Goal: Task Accomplishment & Management: Manage account settings

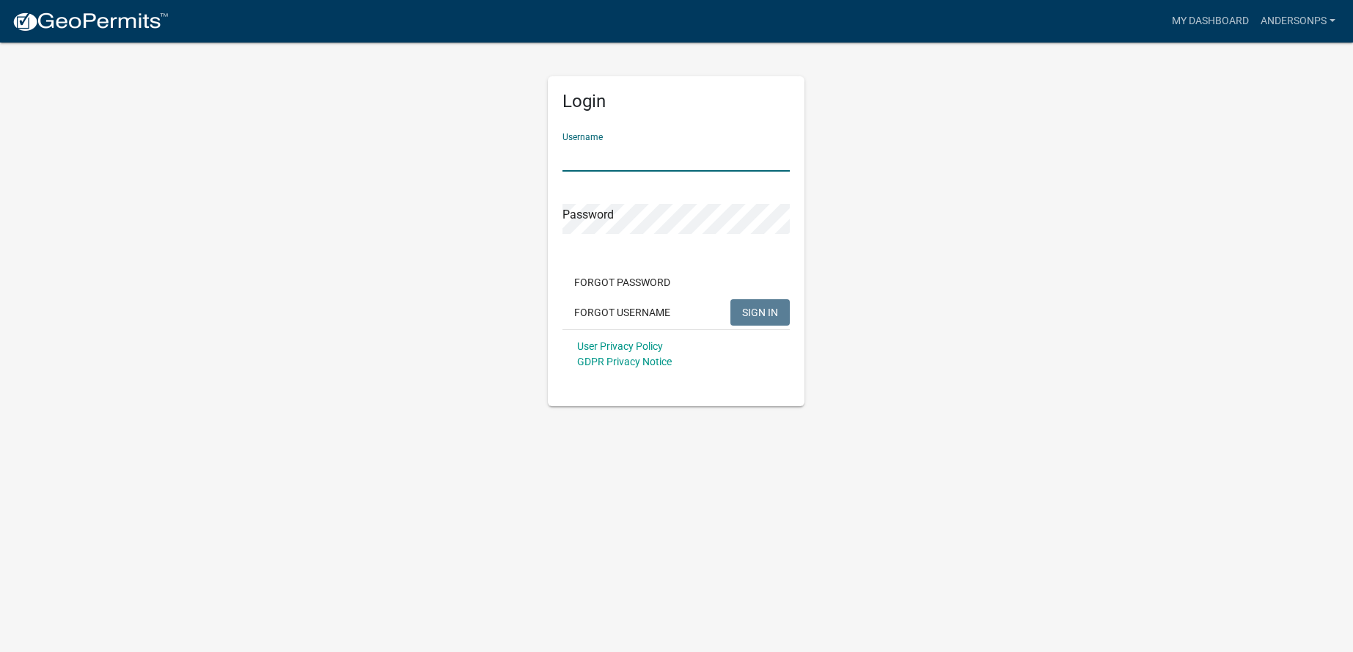
click at [662, 151] on input "Username" at bounding box center [676, 157] width 227 height 30
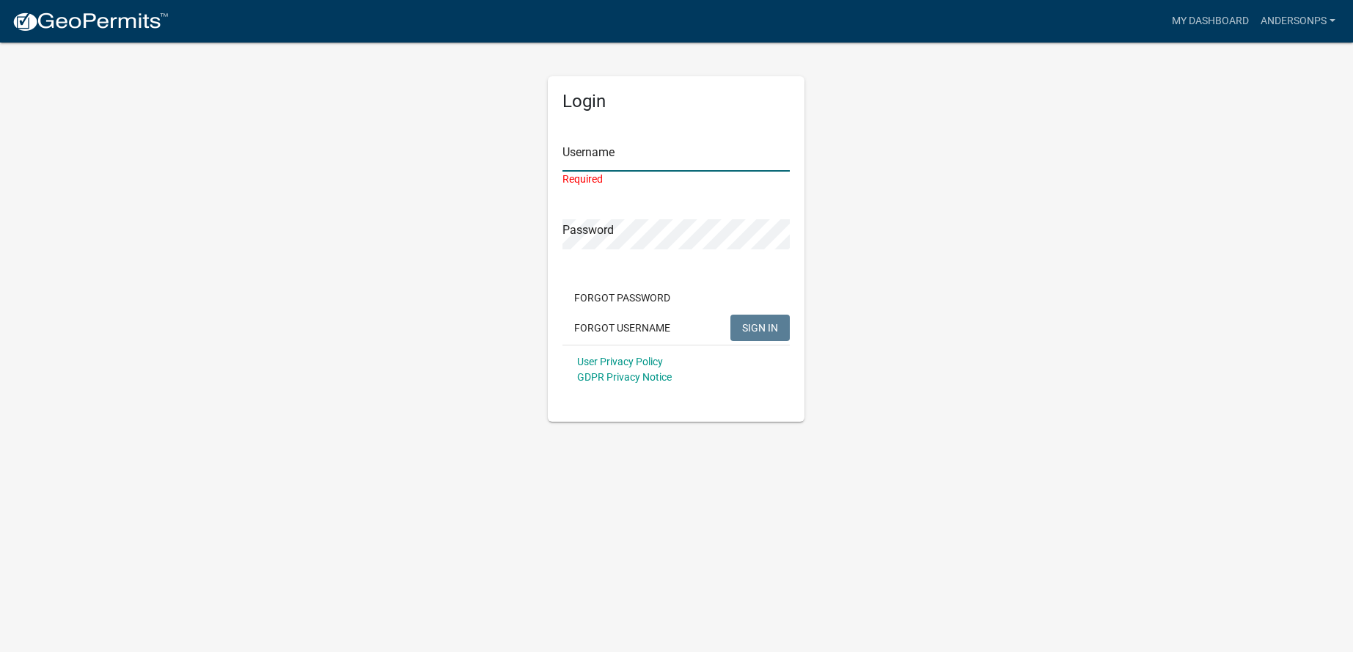
type input "AndersonPS"
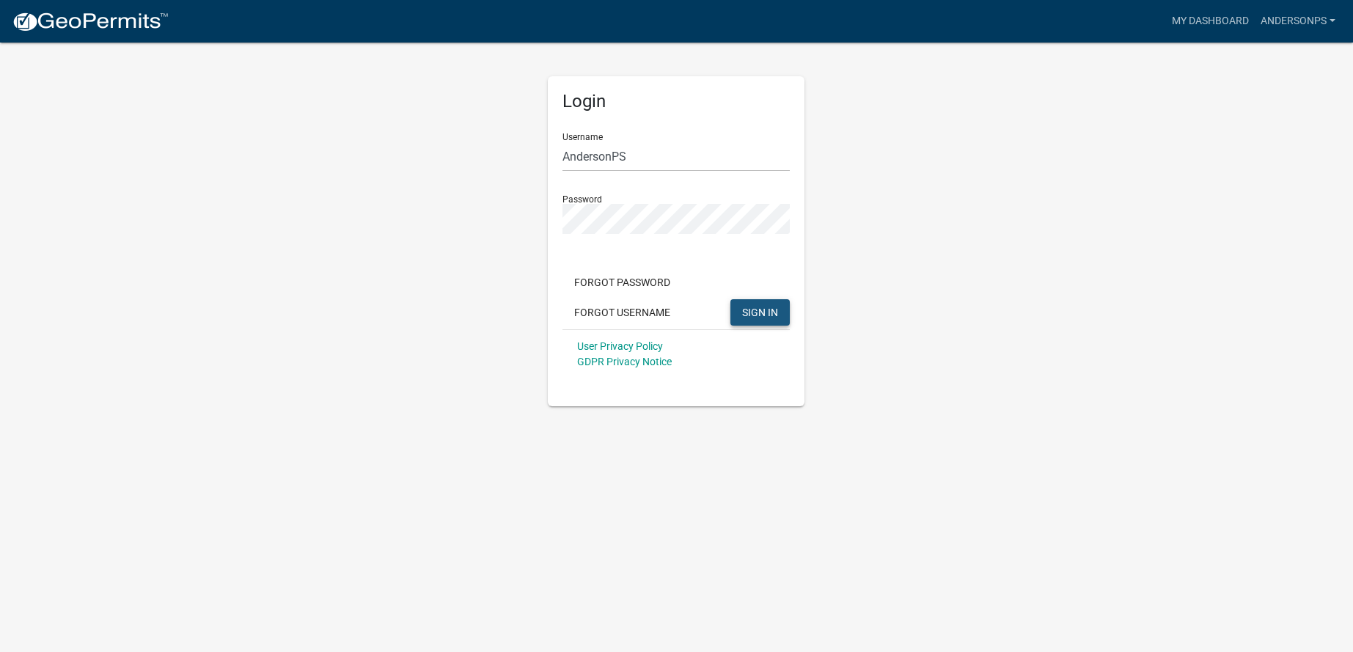
click at [751, 303] on button "SIGN IN" at bounding box center [759, 312] width 59 height 26
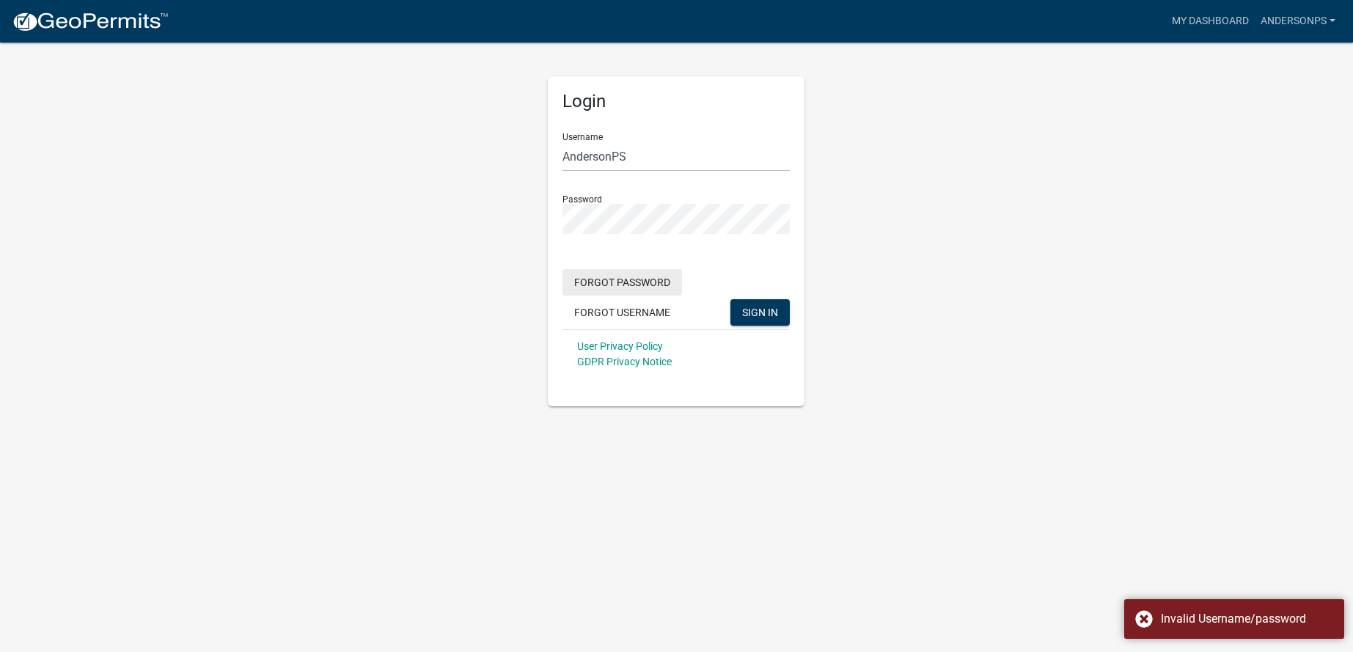
click at [610, 286] on button "Forgot Password" at bounding box center [623, 282] width 120 height 26
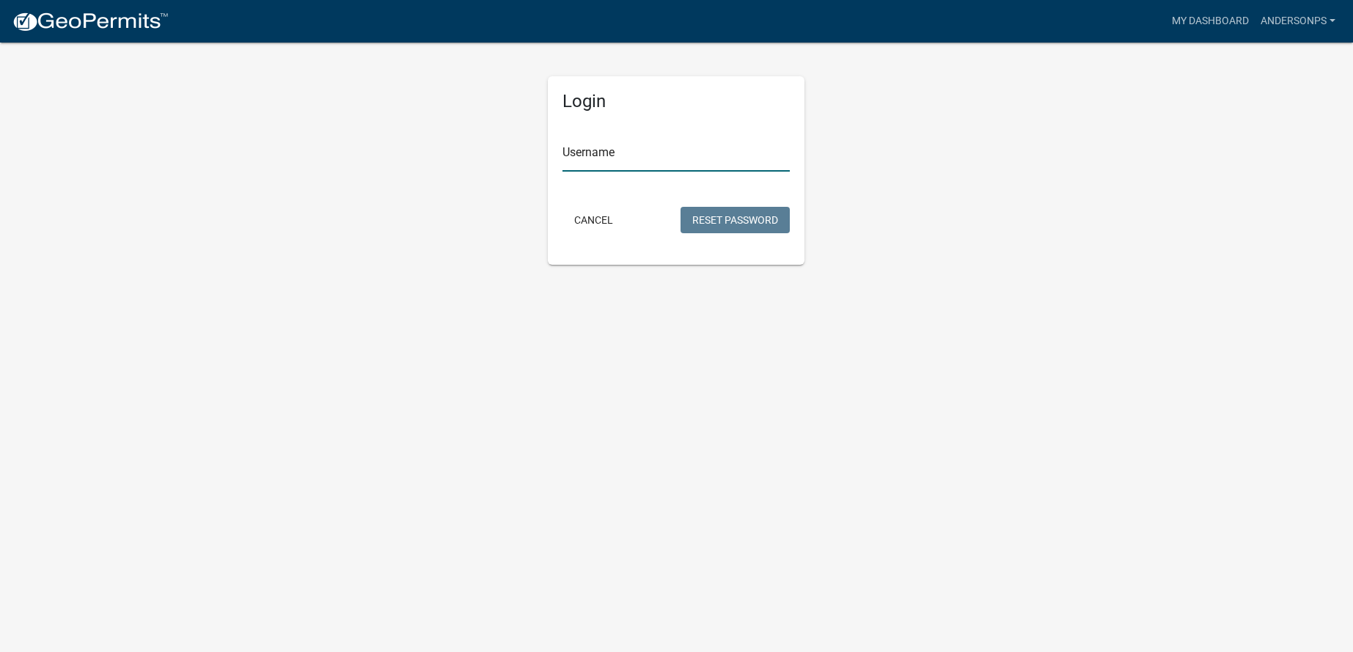
click at [607, 161] on input "Username" at bounding box center [676, 157] width 227 height 30
type input "AndersonPS"
click at [741, 216] on button "Reset Password" at bounding box center [735, 220] width 109 height 26
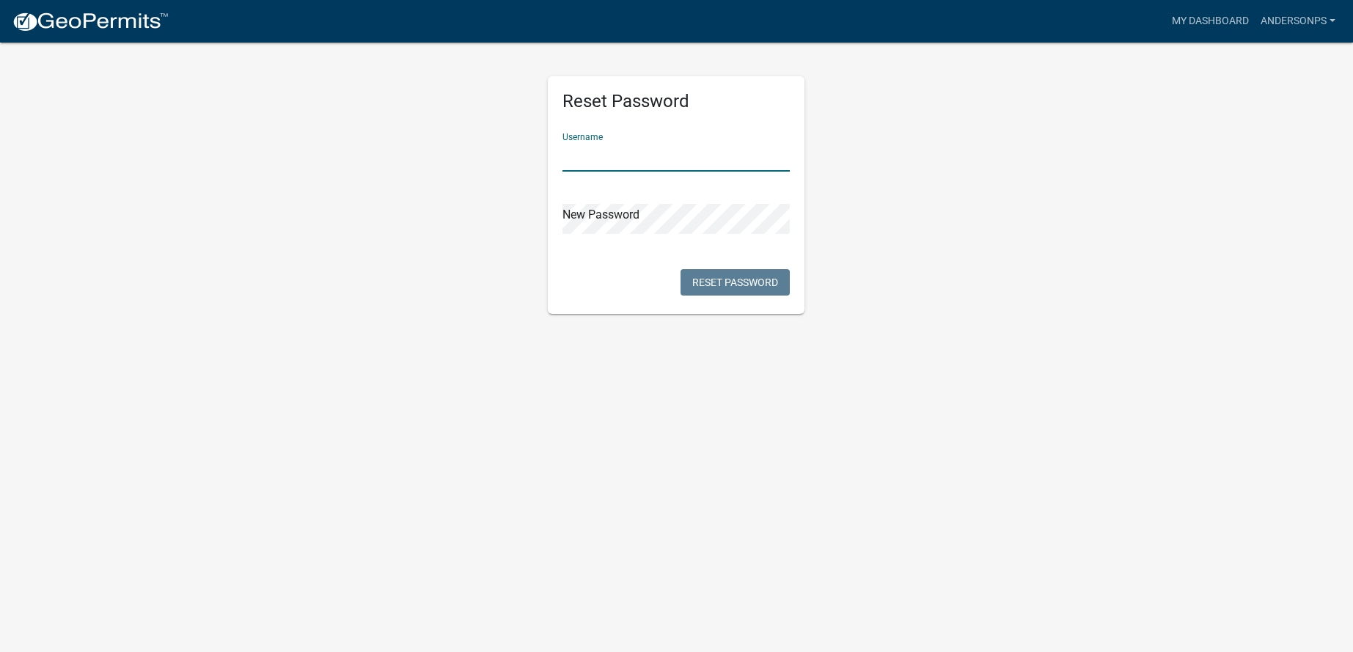
click at [587, 155] on input "text" at bounding box center [676, 157] width 227 height 30
type input "AndersonPS"
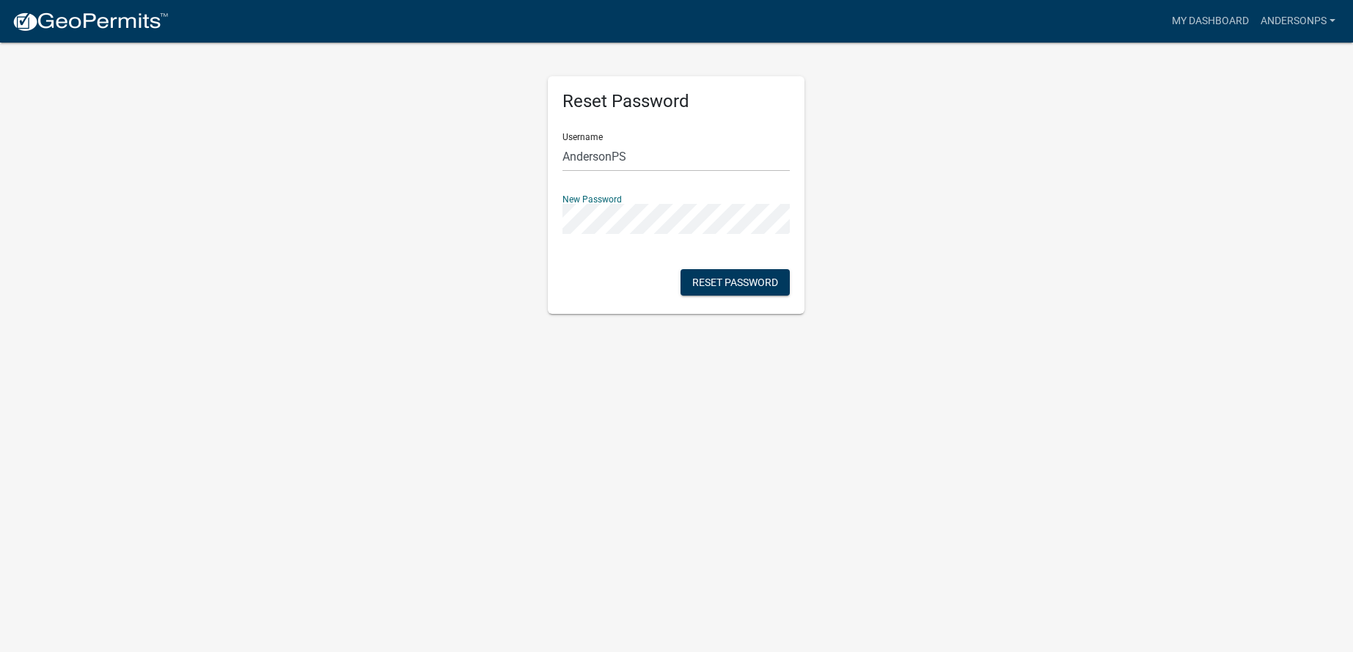
click at [554, 282] on div "Reset Password Username AndersonPS New Password Reset Password" at bounding box center [676, 195] width 257 height 238
click at [725, 286] on button "Reset Password" at bounding box center [735, 282] width 109 height 26
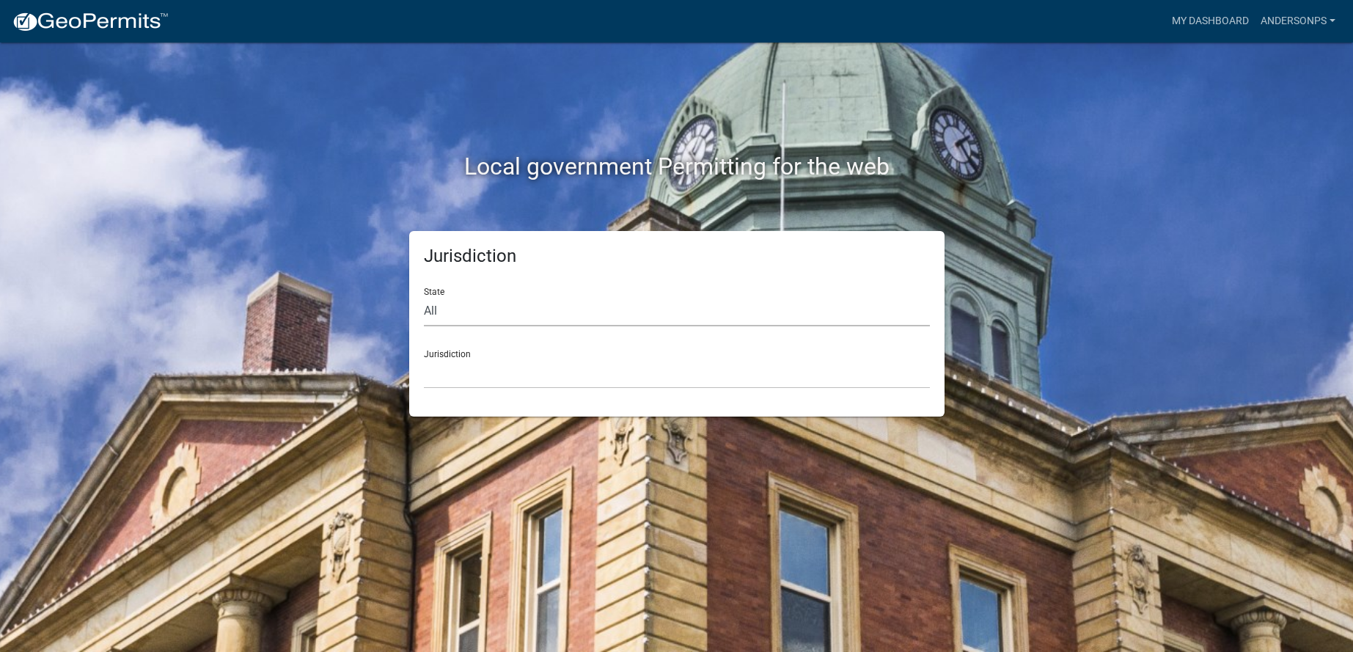
click at [535, 316] on select "All [US_STATE] [US_STATE] [US_STATE] [US_STATE] [US_STATE] [US_STATE] [US_STATE…" at bounding box center [677, 311] width 506 height 30
select select "[US_STATE]"
click at [424, 296] on select "All [US_STATE] [US_STATE] [US_STATE] [US_STATE] [US_STATE] [US_STATE] [US_STATE…" at bounding box center [677, 311] width 506 height 30
click at [496, 378] on select "[GEOGRAPHIC_DATA], [US_STATE] [GEOGRAPHIC_DATA], [US_STATE]" at bounding box center [677, 374] width 506 height 30
